Goal: Find specific page/section

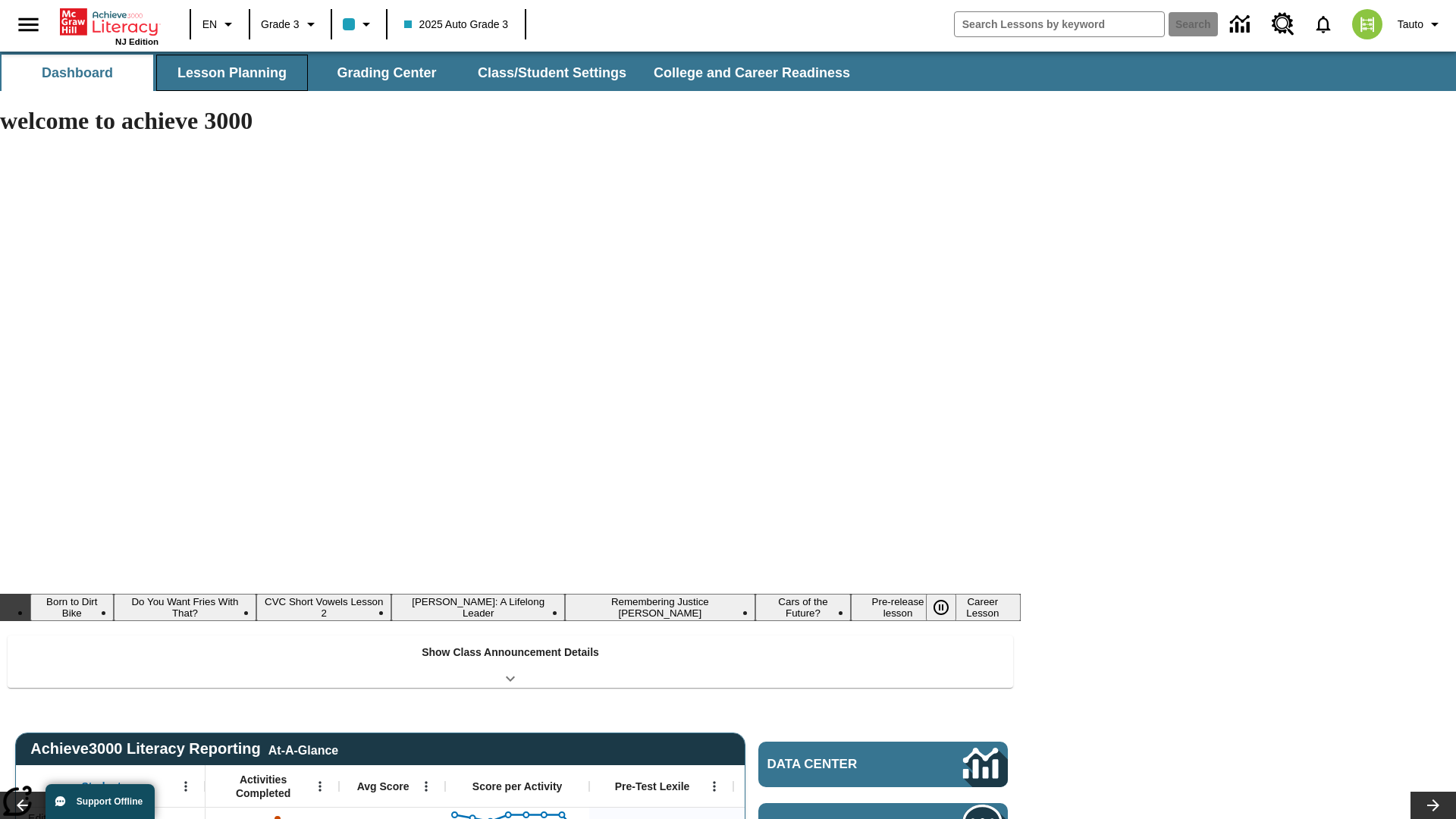
click at [232, 73] on button "Lesson Planning" at bounding box center [232, 73] width 152 height 36
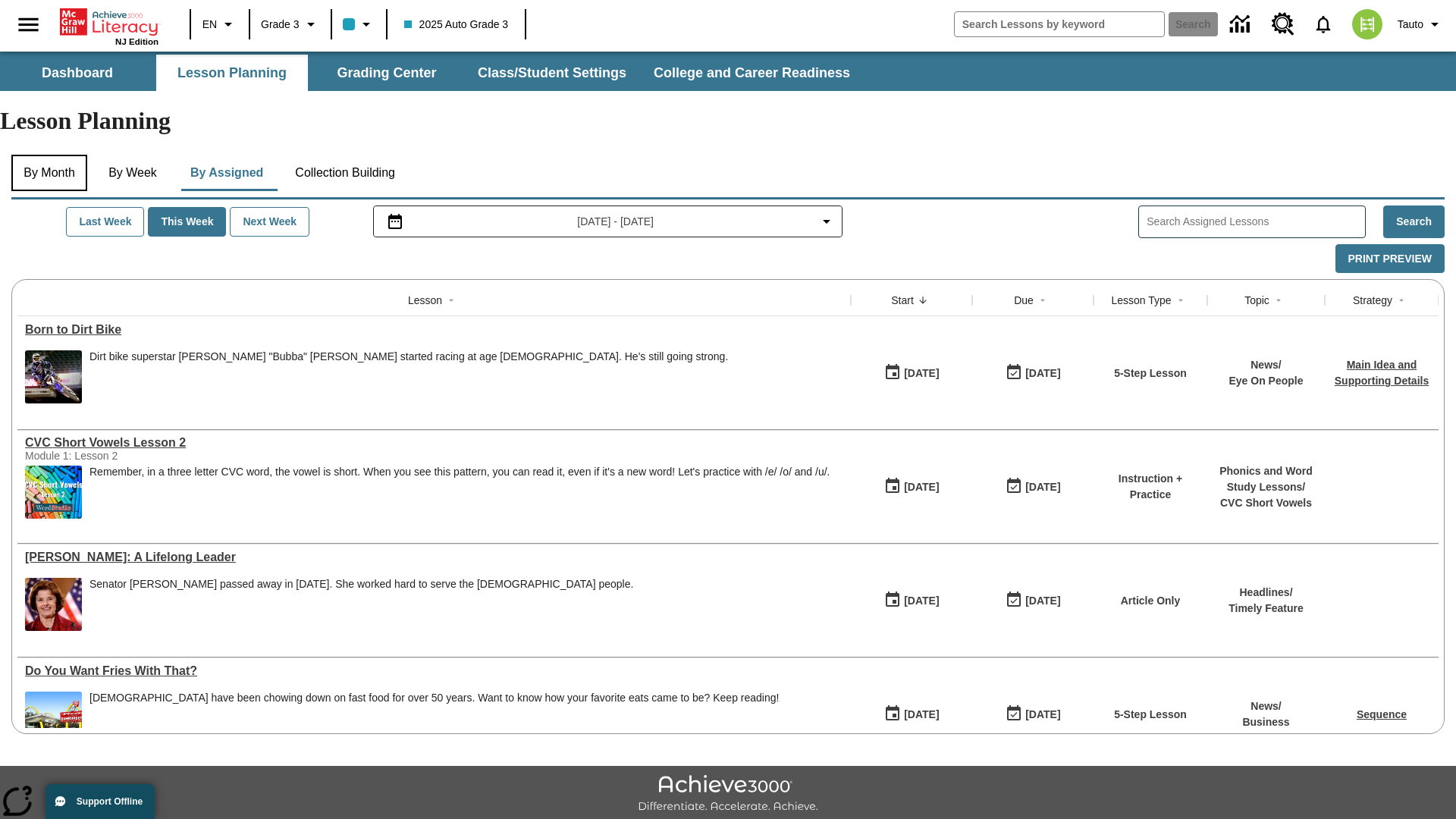
click at [51, 155] on button "By Month" at bounding box center [49, 173] width 75 height 36
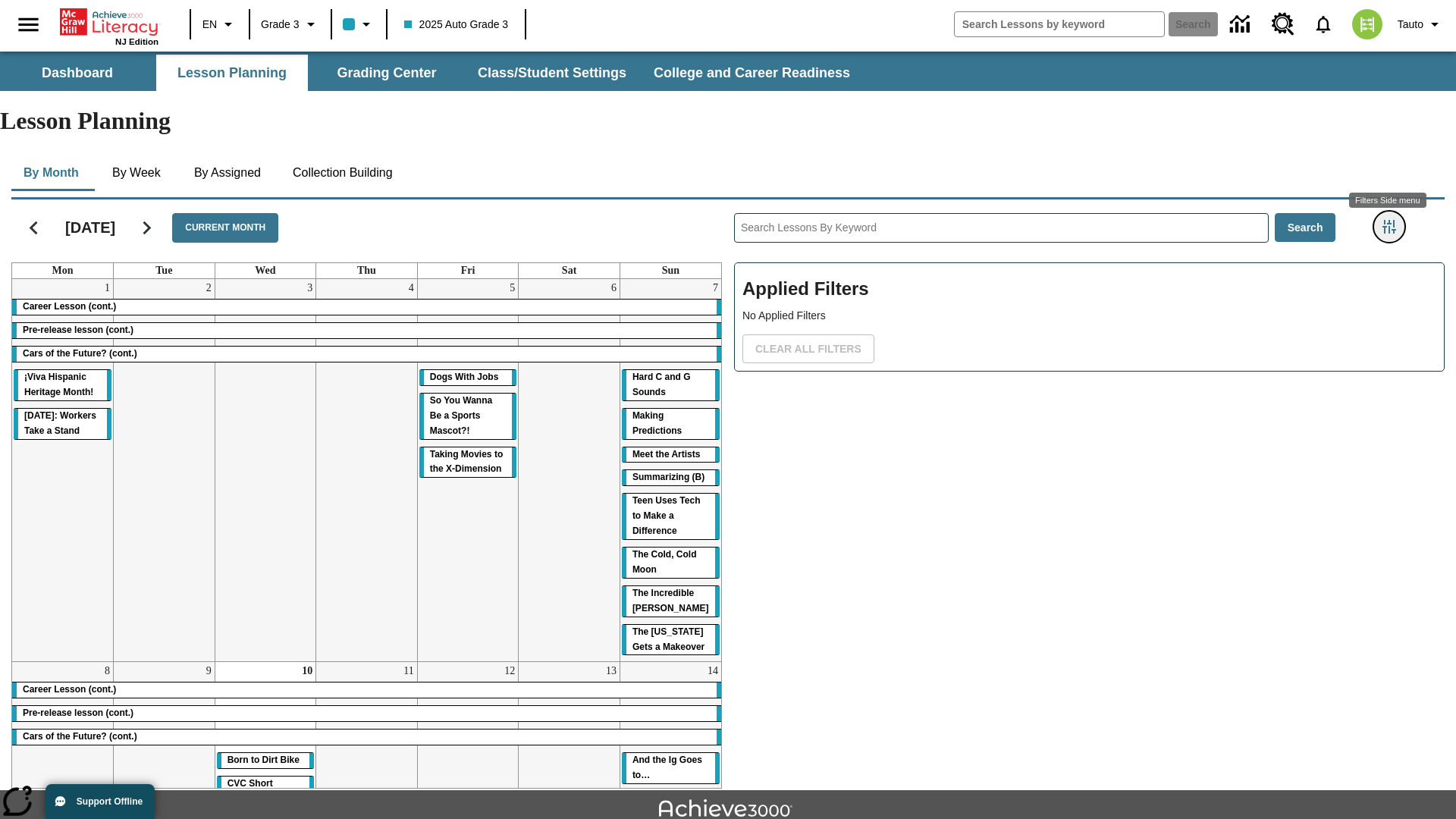
click at [1388, 220] on icon "Filters Side menu" at bounding box center [1389, 226] width 13 height 13
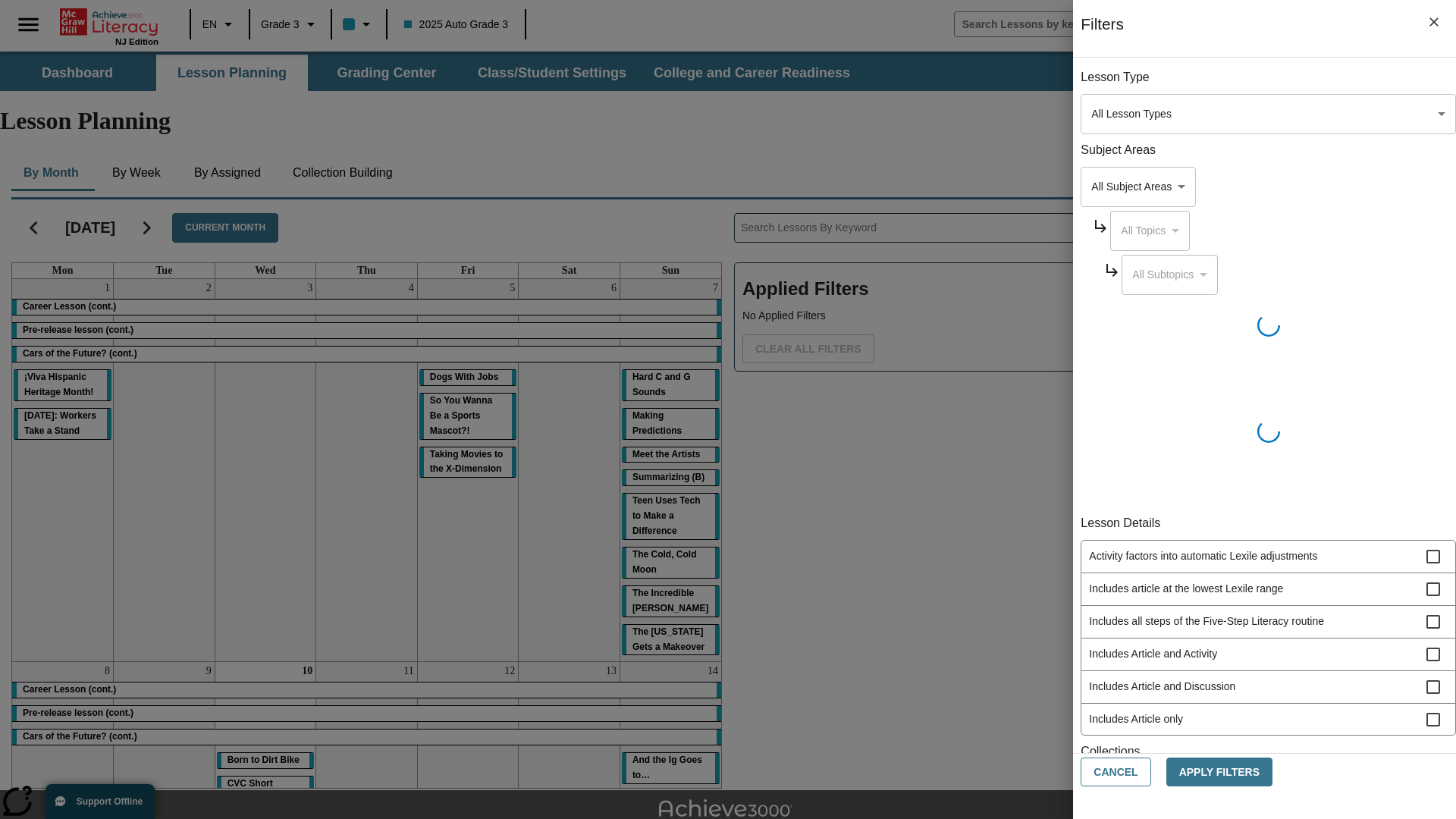
click at [1092, 114] on body "Skip to main content NJ Edition EN Grade 3 2025 Auto Grade 3 Search 0 Tauto Das…" at bounding box center [728, 470] width 1456 height 837
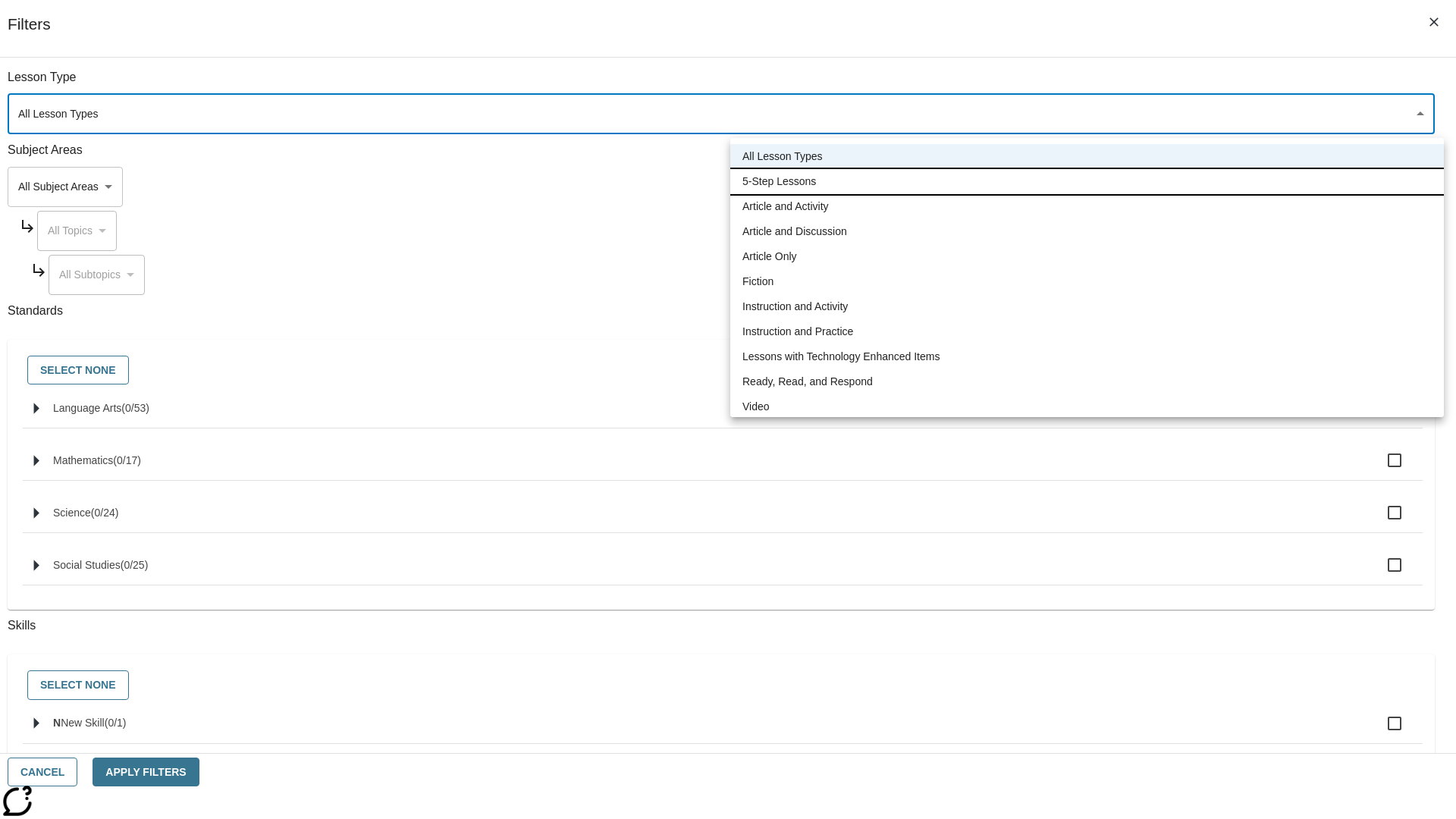
click at [1087, 181] on li "5-Step Lessons" at bounding box center [1087, 181] width 714 height 25
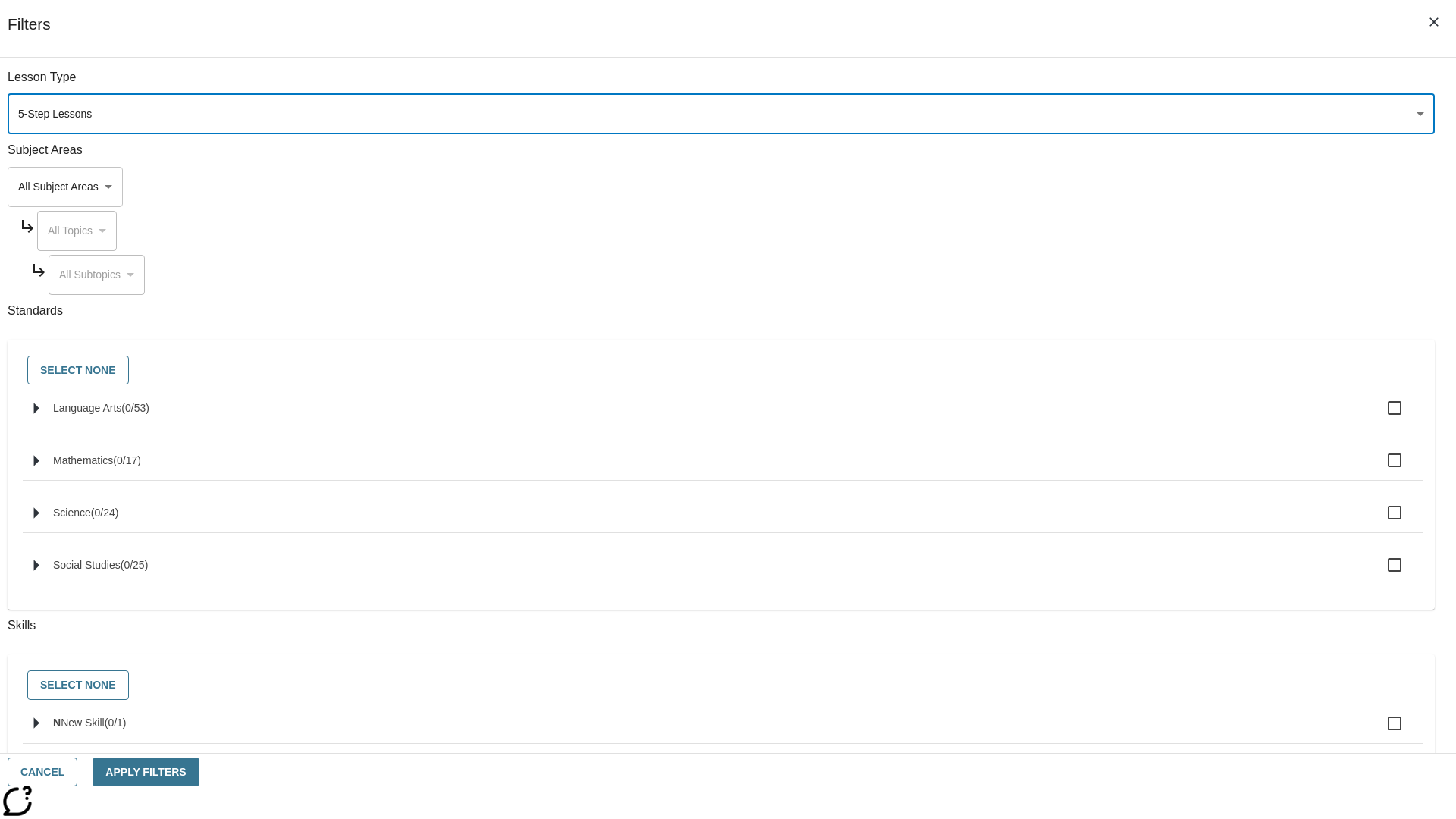
type input "1"
click at [77, 772] on button "Cancel" at bounding box center [42, 772] width 70 height 30
click at [1388, 220] on icon "Filters Side menu" at bounding box center [1389, 226] width 13 height 13
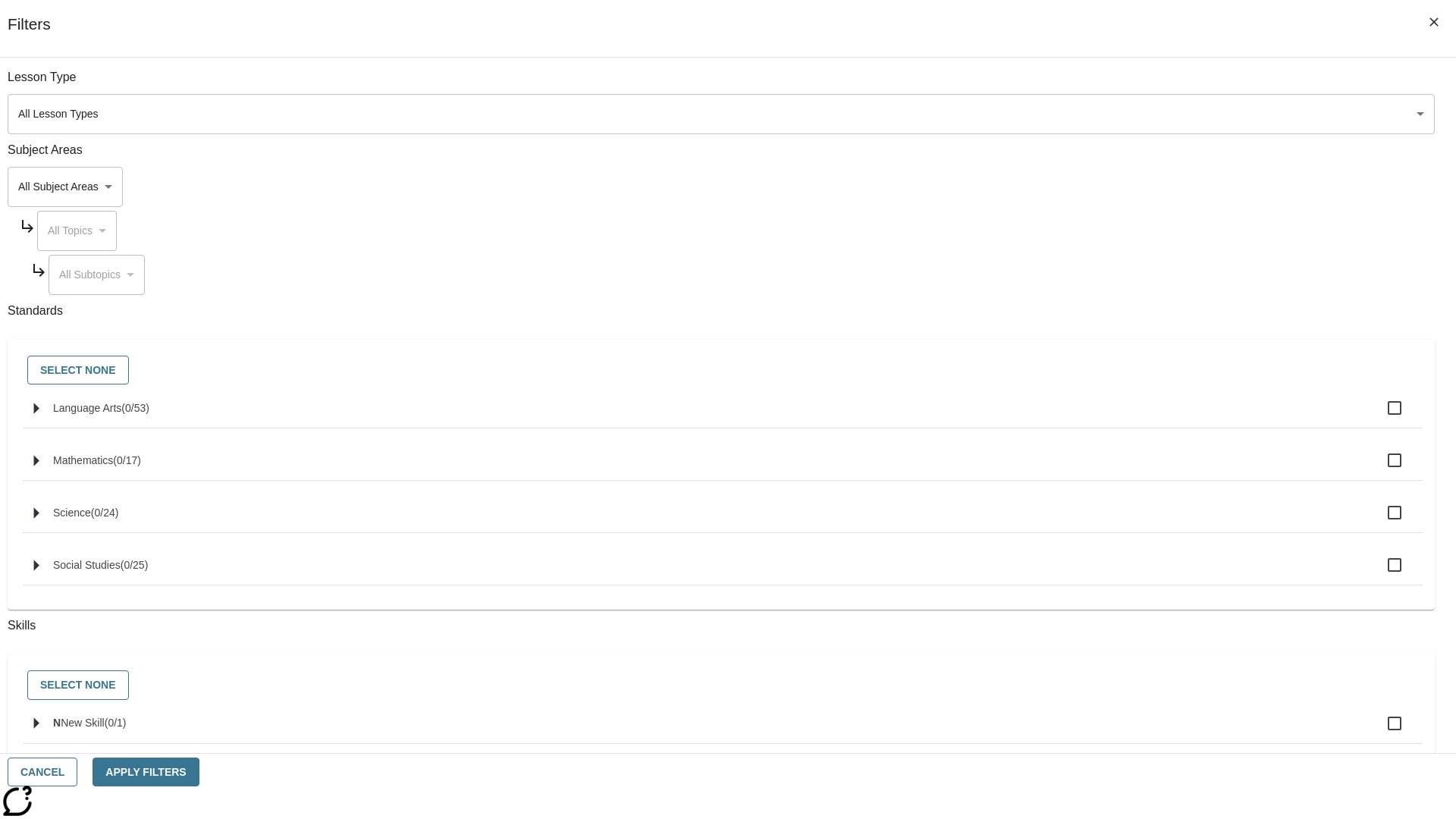
click at [1092, 114] on body "Skip to main content NJ Edition EN Grade 3 2025 Auto Grade 3 Search 0 Tauto Das…" at bounding box center [728, 470] width 1456 height 837
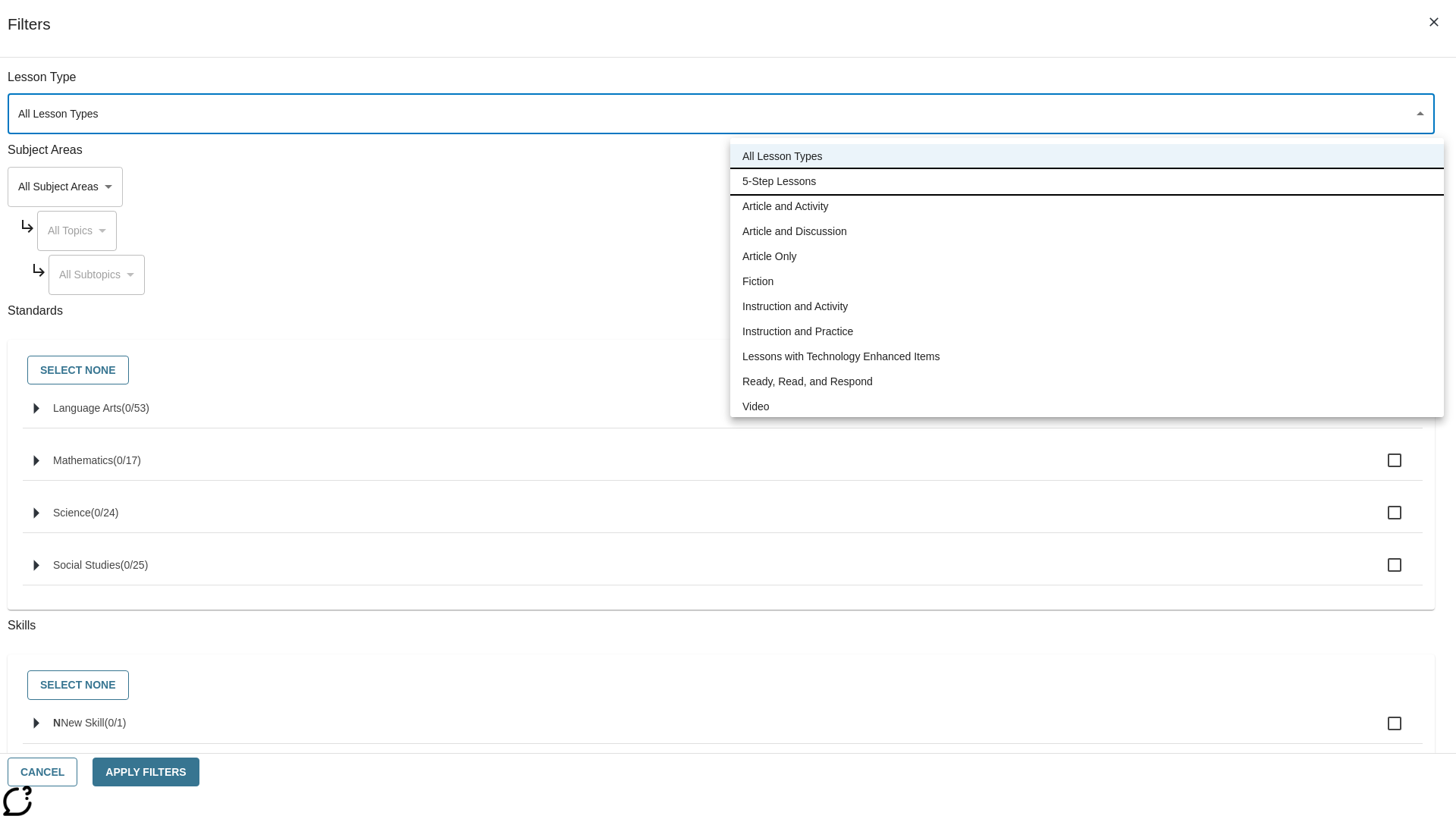
click at [1087, 181] on li "5-Step Lessons" at bounding box center [1087, 181] width 714 height 25
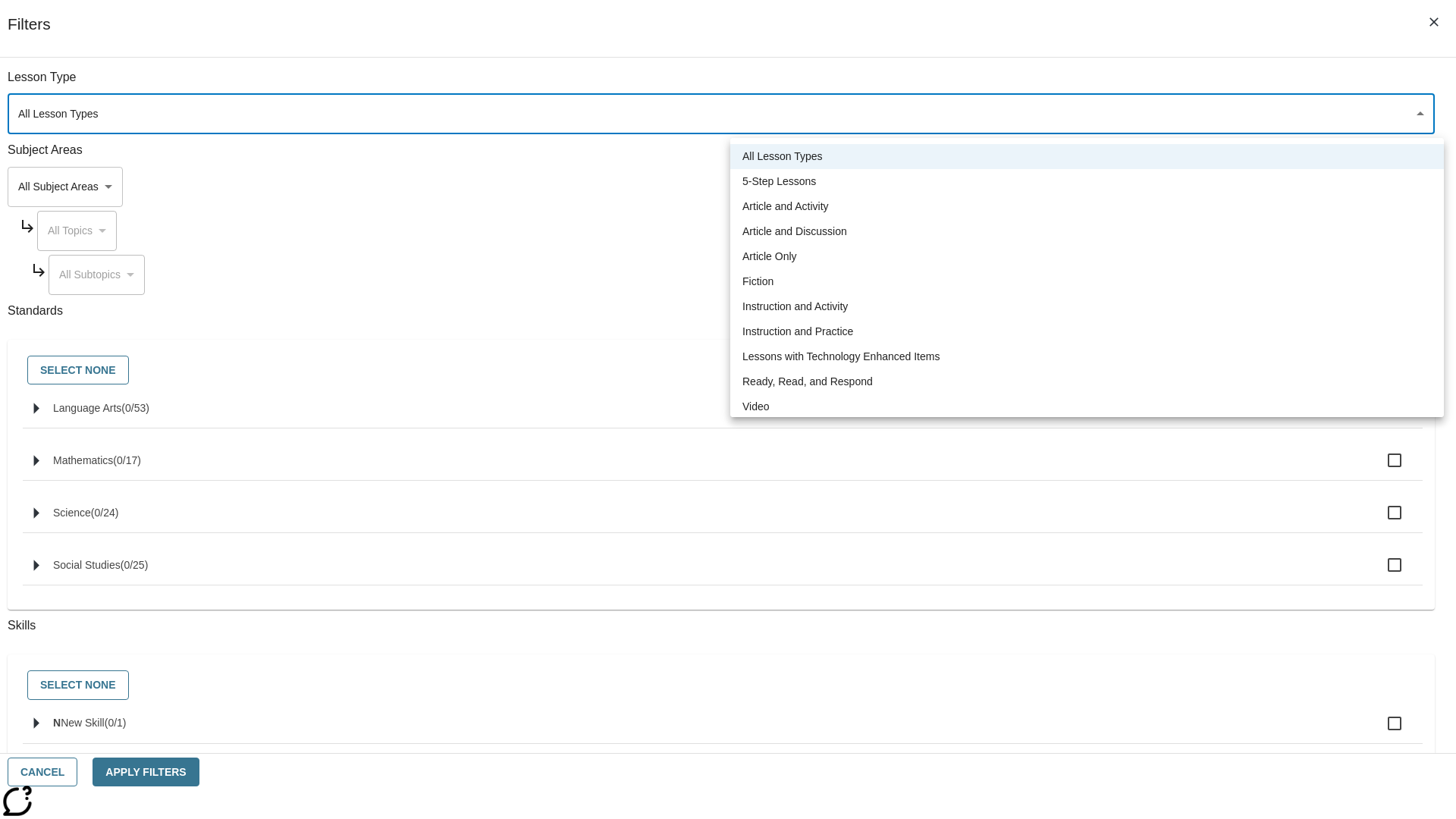
type input "1"
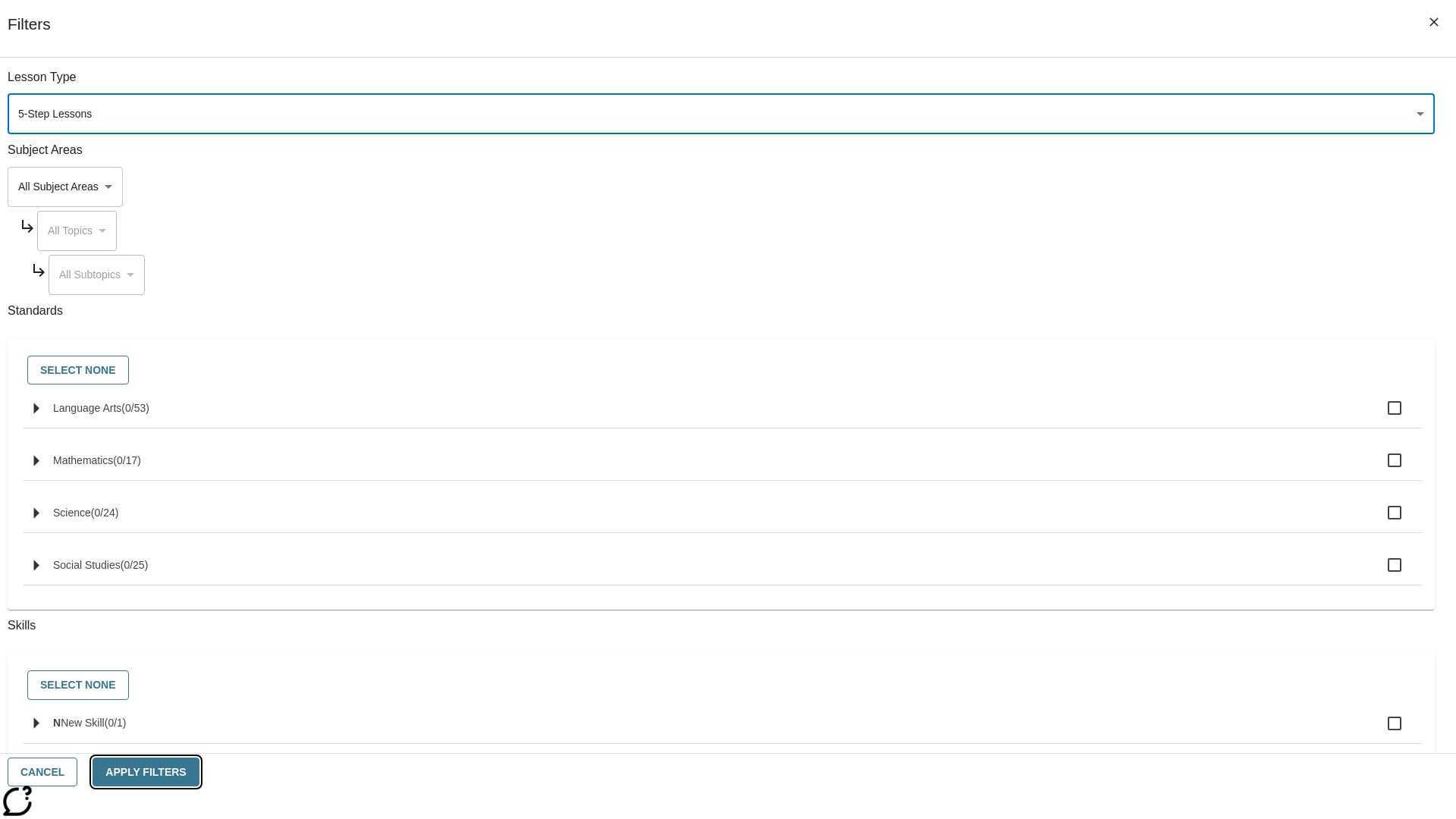
click at [198, 772] on button "Apply Filters" at bounding box center [145, 772] width 106 height 30
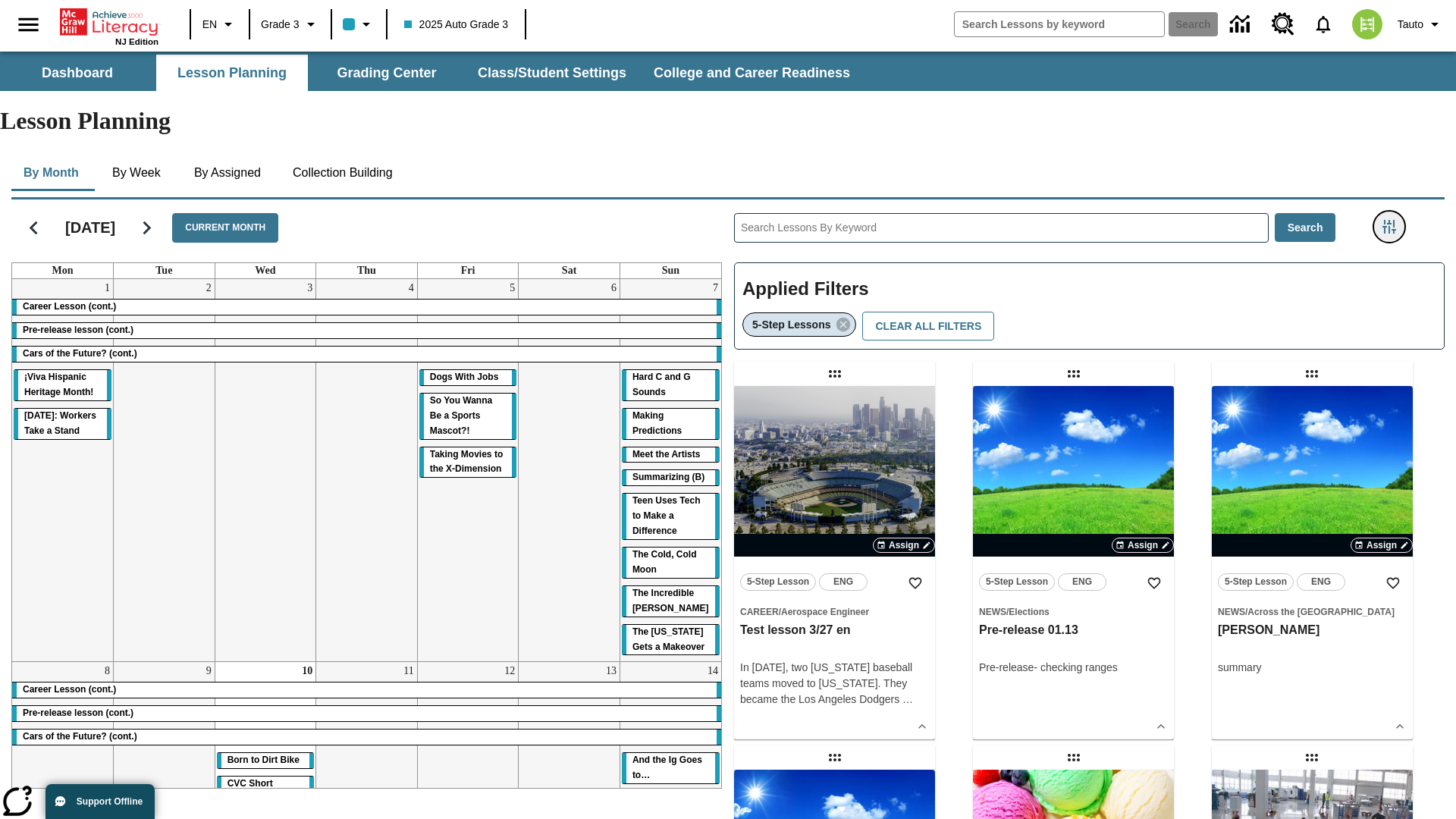
click at [1388, 220] on icon "Filters Side menu" at bounding box center [1389, 226] width 13 height 13
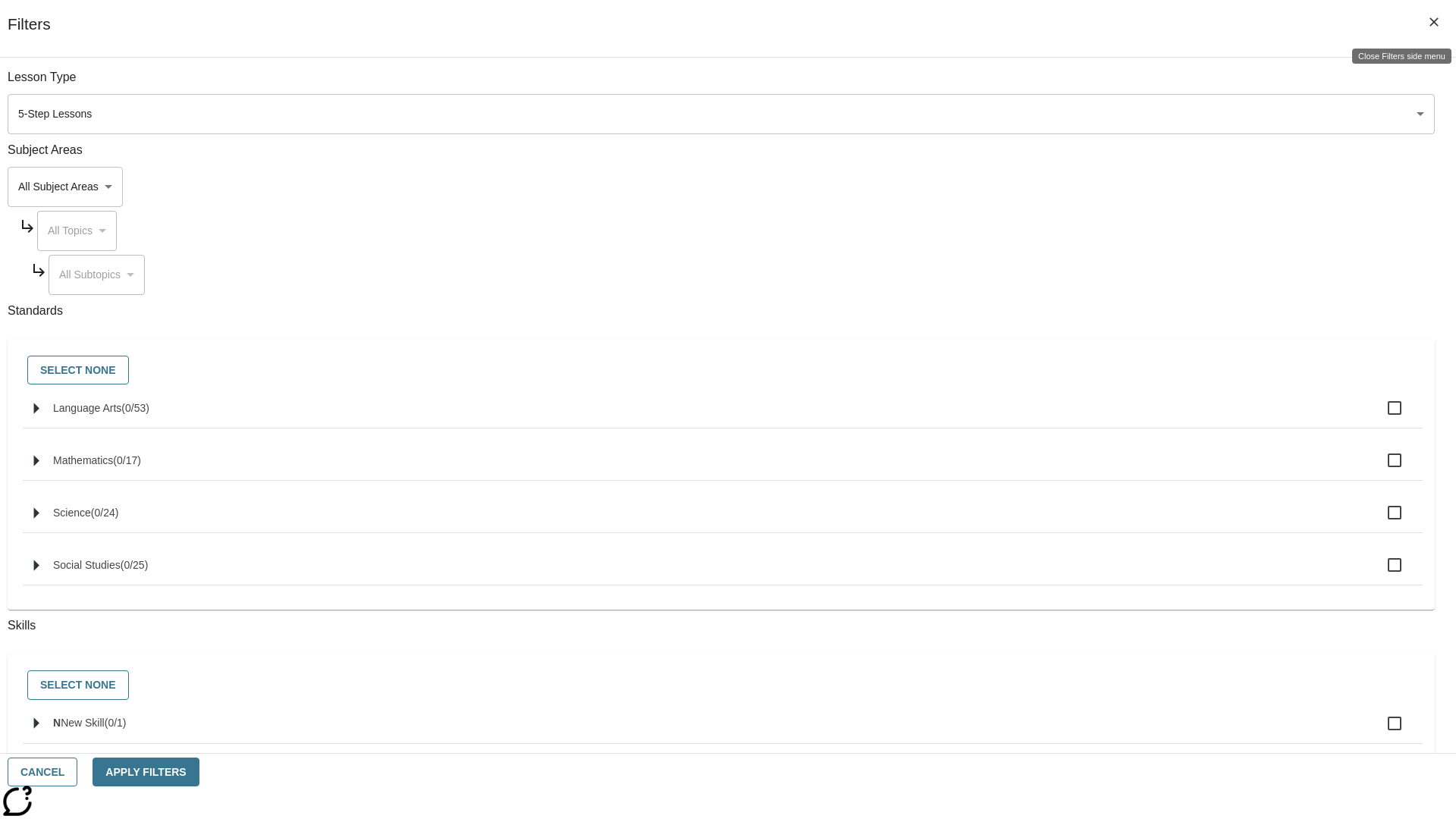
click at [1434, 22] on icon "Close Filters side menu" at bounding box center [1434, 22] width 10 height 10
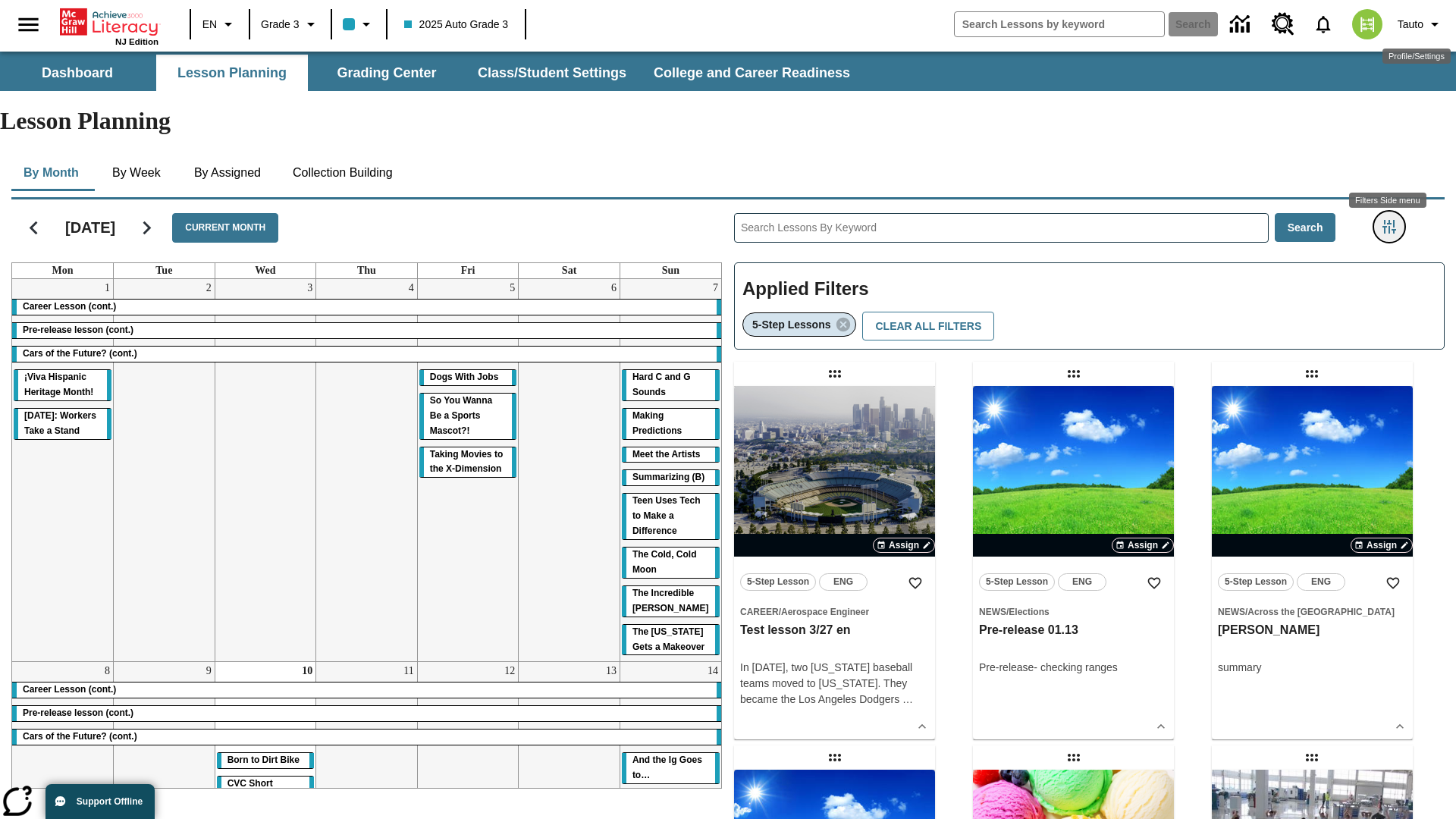
click at [1388, 220] on icon "Filters Side menu" at bounding box center [1389, 226] width 13 height 13
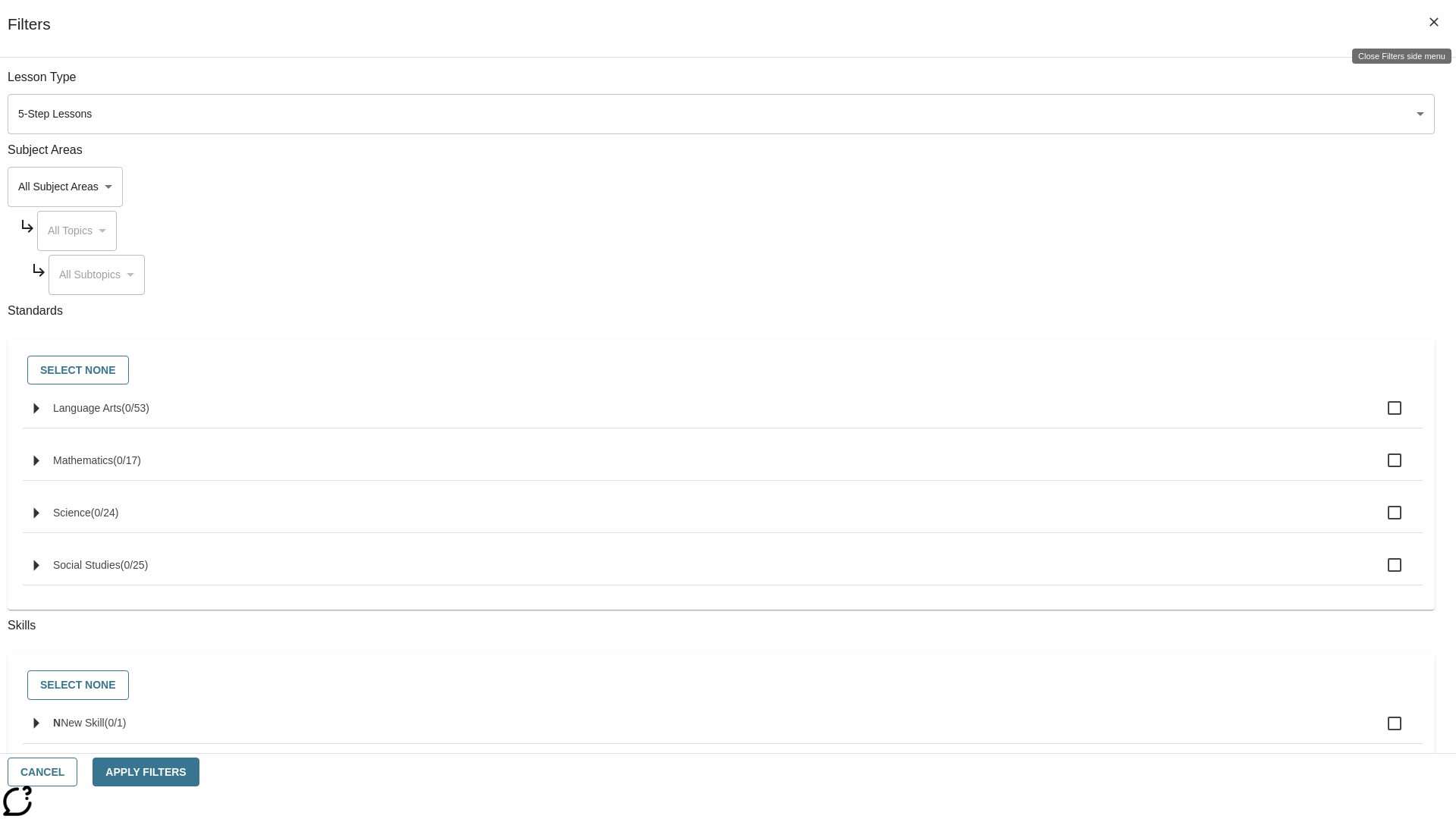
click at [1434, 22] on icon "Close Filters side menu" at bounding box center [1434, 22] width 10 height 10
click at [1388, 220] on icon "Filters Side menu" at bounding box center [1389, 226] width 13 height 13
